Goal: Find specific page/section: Find specific page/section

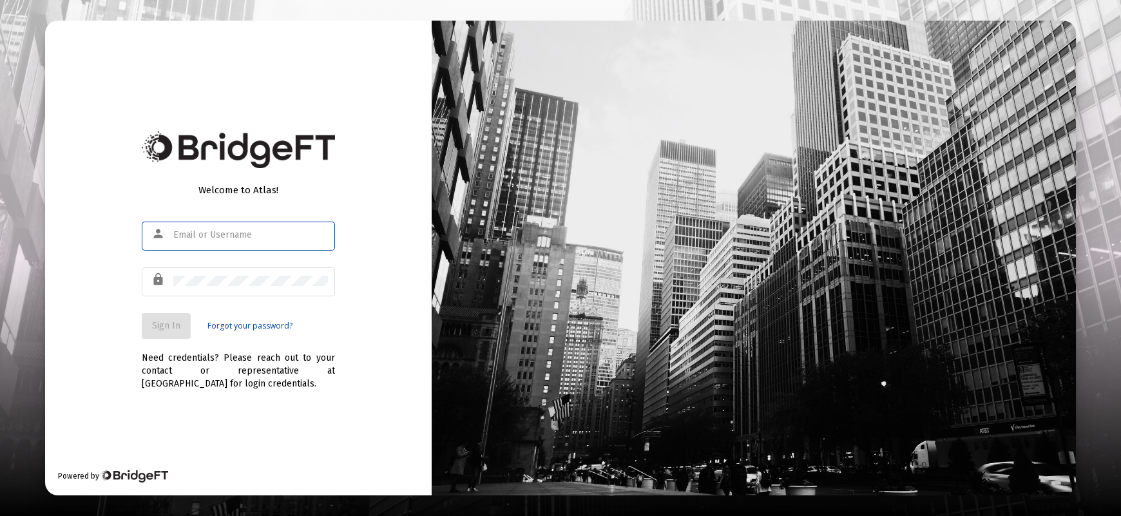
type input "[PERSON_NAME][EMAIL_ADDRESS][DOMAIN_NAME]"
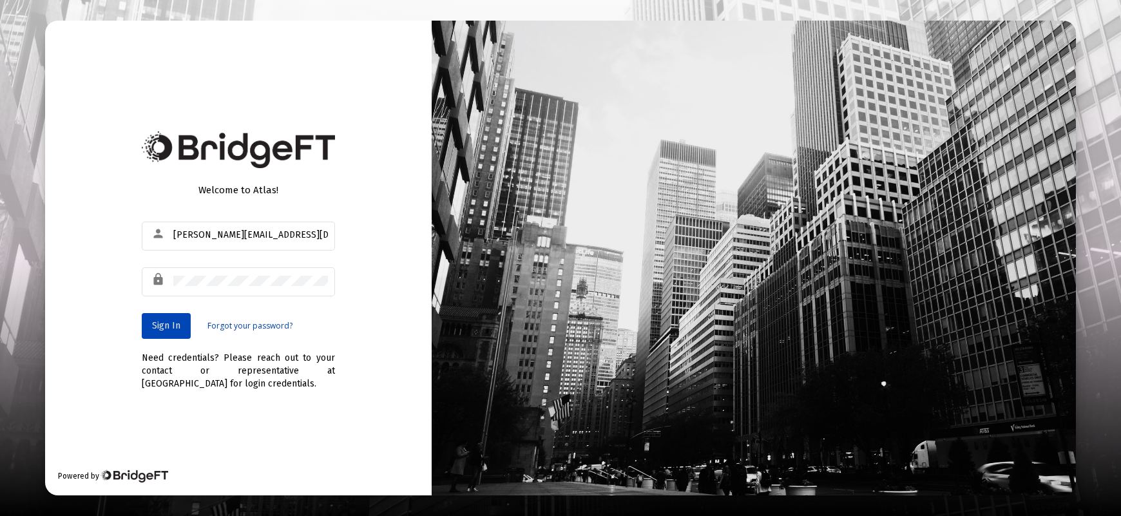
click at [153, 329] on span "Sign In" at bounding box center [166, 325] width 28 height 11
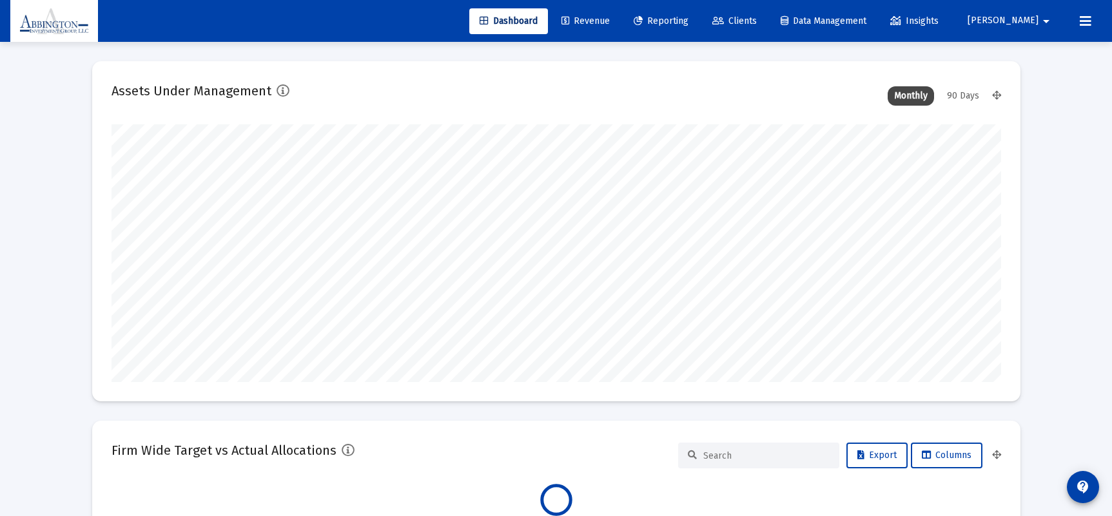
scroll to position [258, 889]
type input "[DATE]"
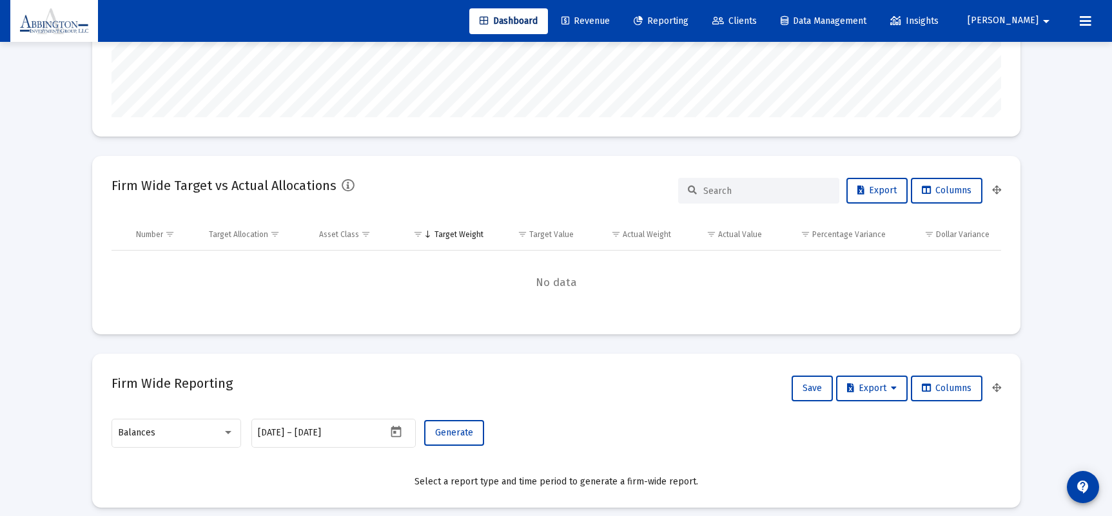
scroll to position [0, 0]
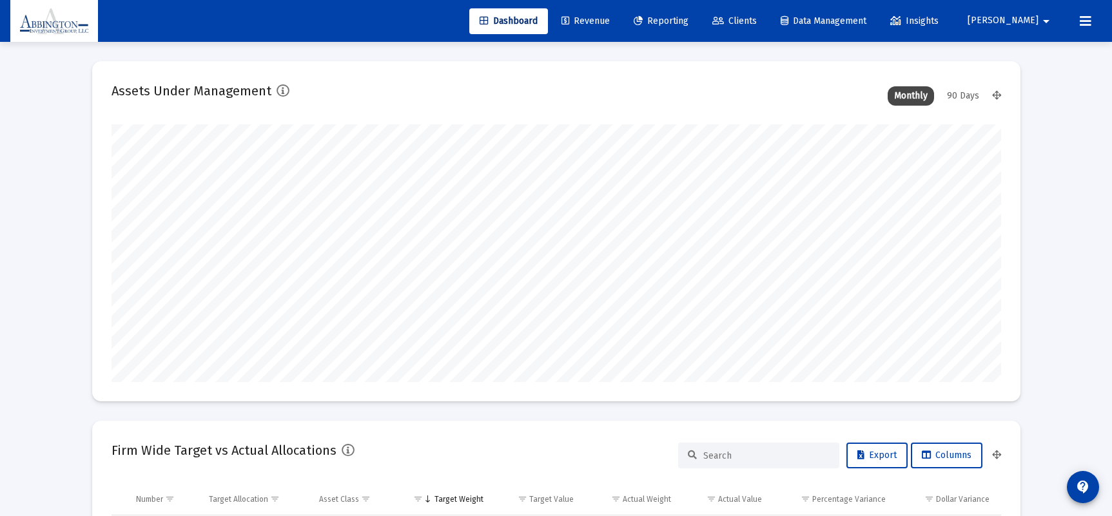
click at [610, 21] on span "Revenue" at bounding box center [585, 20] width 48 height 11
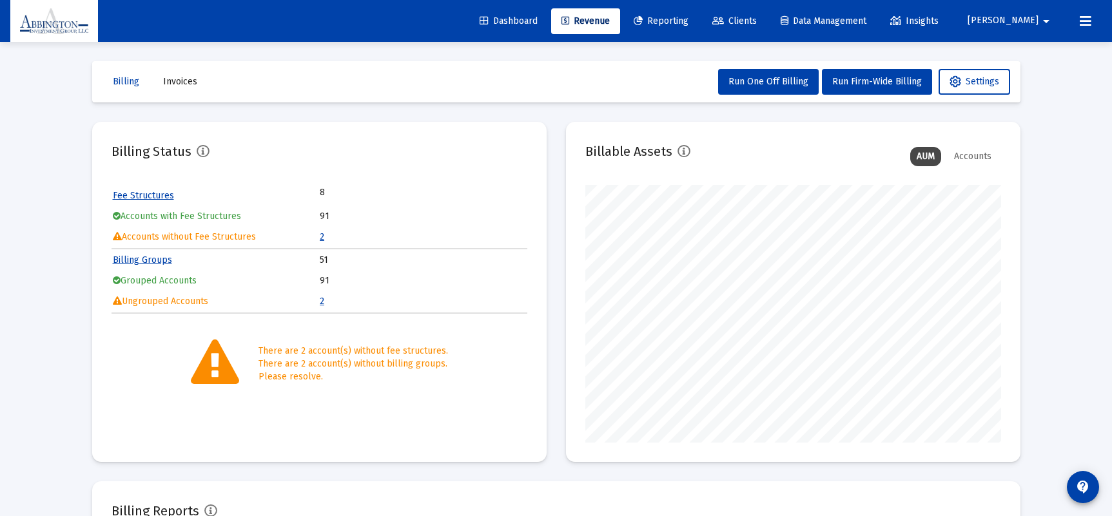
scroll to position [258, 416]
click at [322, 235] on link "2" at bounding box center [322, 236] width 5 height 11
click at [724, 26] on icon at bounding box center [718, 21] width 12 height 9
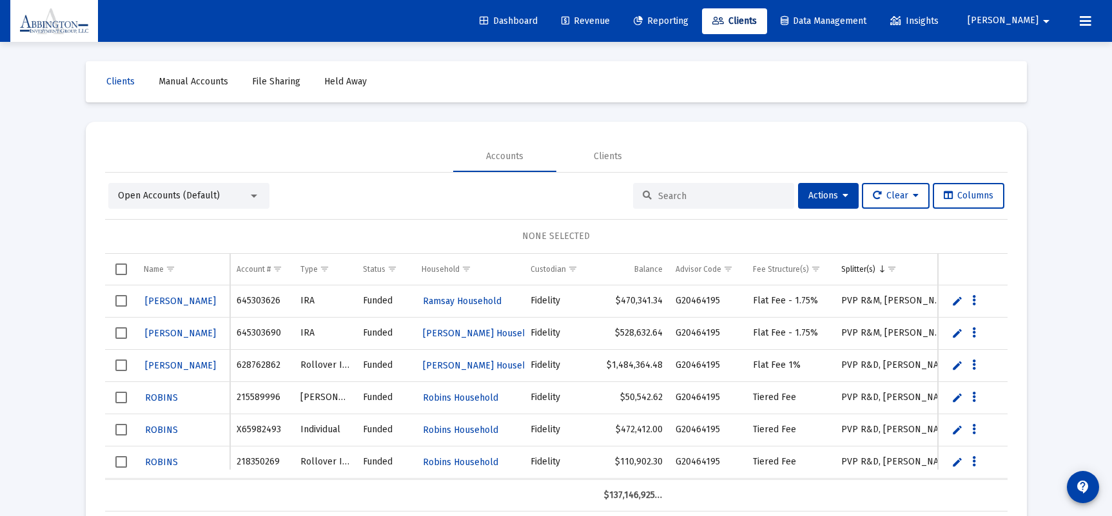
click at [677, 200] on input at bounding box center [721, 196] width 126 height 11
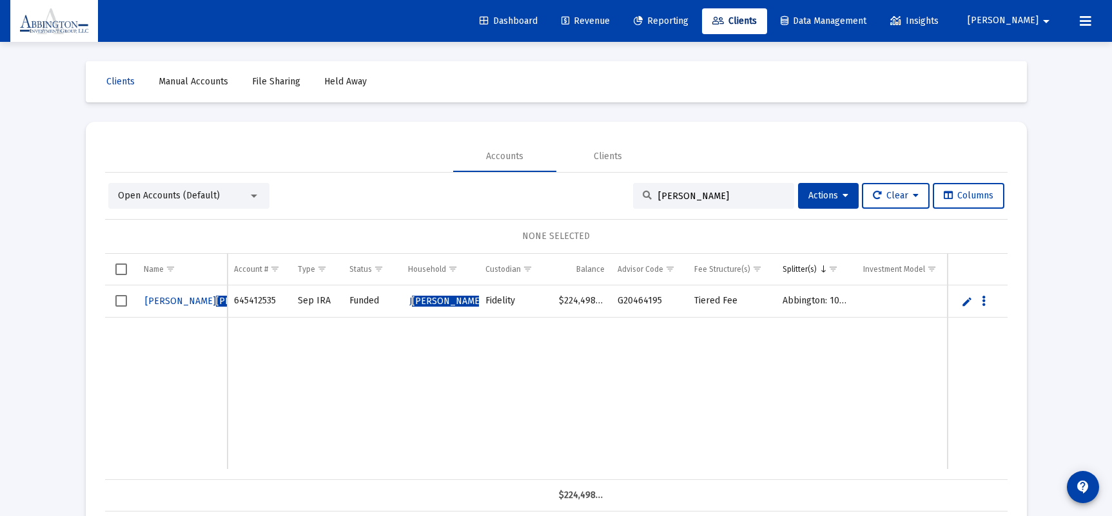
type input "[PERSON_NAME]"
